Goal: Information Seeking & Learning: Learn about a topic

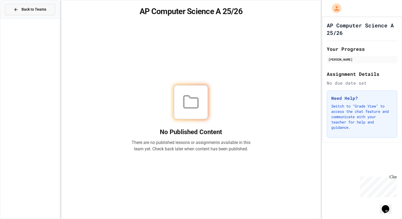
click at [14, 11] on icon at bounding box center [16, 9] width 5 height 5
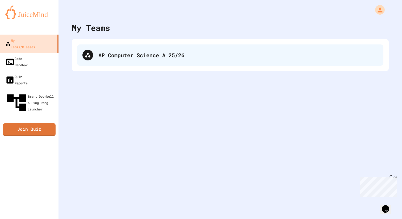
click at [129, 48] on div "AP Computer Science A 25/26" at bounding box center [230, 54] width 306 height 21
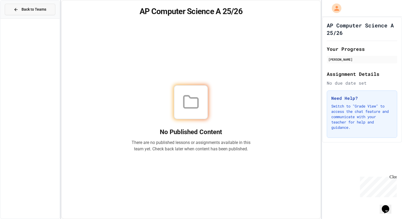
click at [22, 11] on span "Back to Teams" at bounding box center [34, 10] width 25 height 6
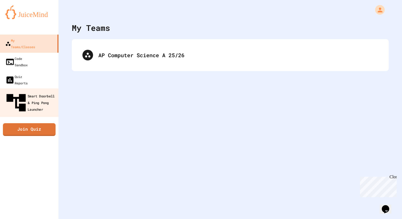
click at [39, 91] on div "Smart Doorbell & Ping Pong Launcher" at bounding box center [31, 102] width 53 height 23
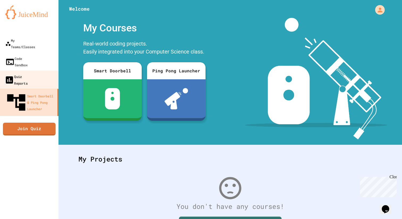
drag, startPoint x: 35, startPoint y: 67, endPoint x: 38, endPoint y: 65, distance: 3.4
click at [28, 73] on div "Quiz Reports" at bounding box center [16, 79] width 23 height 13
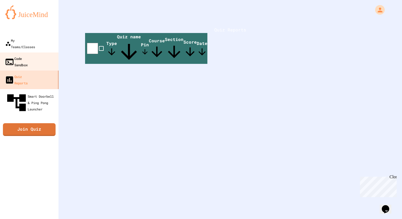
click at [28, 55] on div "Code Sandbox" at bounding box center [16, 61] width 23 height 13
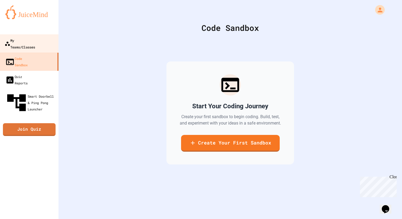
click at [31, 44] on div "My Teams/Classes" at bounding box center [20, 43] width 31 height 13
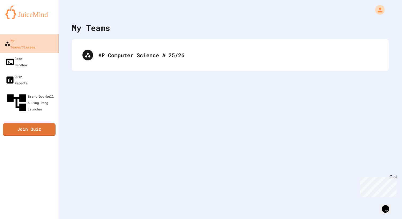
click at [31, 44] on div "My Teams/Classes" at bounding box center [20, 43] width 31 height 13
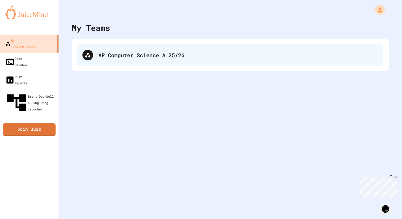
click at [96, 59] on div "AP Computer Science A 25/26" at bounding box center [230, 54] width 306 height 21
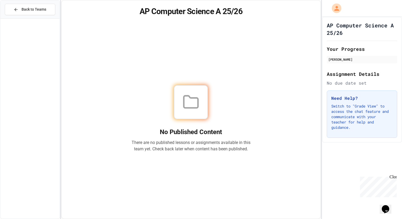
click at [96, 59] on div "No Published Content There are no published lessons or assignments available in…" at bounding box center [191, 119] width 247 height 188
click at [128, 66] on div "No Published Content There are no published lessons or assignments available in…" at bounding box center [191, 119] width 247 height 188
click at [18, 12] on div "Back to Teams" at bounding box center [30, 10] width 33 height 6
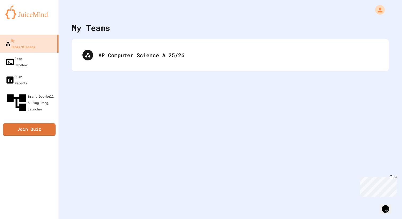
click at [4, 6] on link at bounding box center [29, 12] width 59 height 24
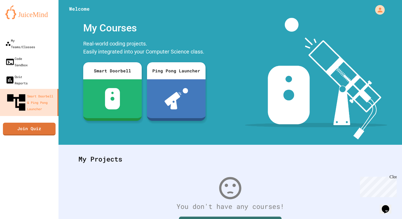
click at [17, 10] on img at bounding box center [29, 12] width 48 height 14
click at [27, 161] on div "My Teams/Classes Code Sandbox Quiz Reports Smart Doorbell & Ping Pong Launcher …" at bounding box center [29, 109] width 59 height 219
click at [20, 35] on link "My Teams/Classes" at bounding box center [29, 43] width 60 height 19
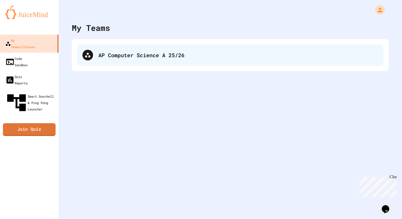
click at [126, 61] on div "AP Computer Science A 25/26" at bounding box center [230, 54] width 306 height 21
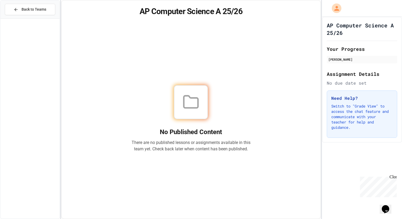
click at [176, 94] on div at bounding box center [191, 102] width 34 height 34
click at [343, 87] on div "AP Computer Science A 25/26 Your Progress [PERSON_NAME] Assignment Details No d…" at bounding box center [362, 80] width 80 height 126
click at [171, 85] on div at bounding box center [190, 102] width 119 height 34
click at [173, 86] on div at bounding box center [190, 102] width 35 height 35
click at [174, 86] on div at bounding box center [191, 102] width 34 height 34
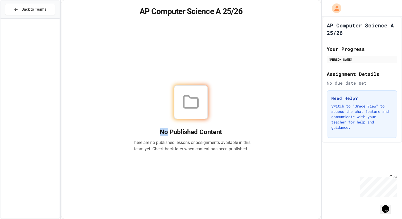
click at [174, 86] on div at bounding box center [191, 102] width 34 height 34
click at [191, 100] on icon at bounding box center [190, 102] width 17 height 17
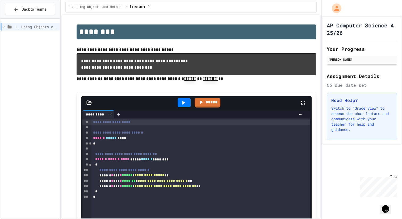
click at [43, 78] on div "1. Using Objects and Methods" at bounding box center [30, 118] width 59 height 195
click at [81, 87] on p at bounding box center [197, 86] width 240 height 7
click at [157, 107] on div "*****" at bounding box center [198, 102] width 203 height 14
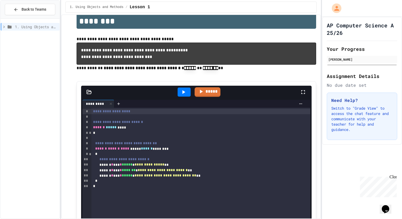
scroll to position [21, 0]
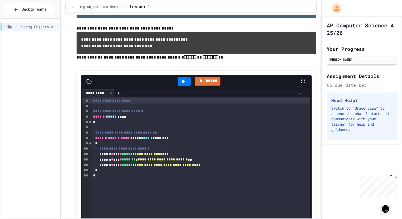
click at [81, 36] on pre "**********" at bounding box center [197, 43] width 240 height 22
